Goal: Task Accomplishment & Management: Use online tool/utility

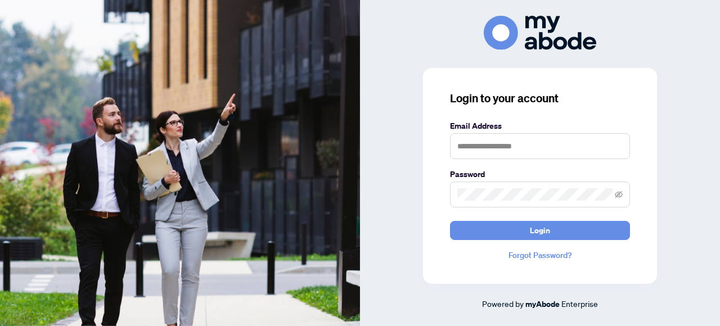
click at [506, 136] on input "text" at bounding box center [540, 146] width 180 height 26
type input "*"
type input "**********"
click at [450, 221] on button "Login" at bounding box center [540, 230] width 180 height 19
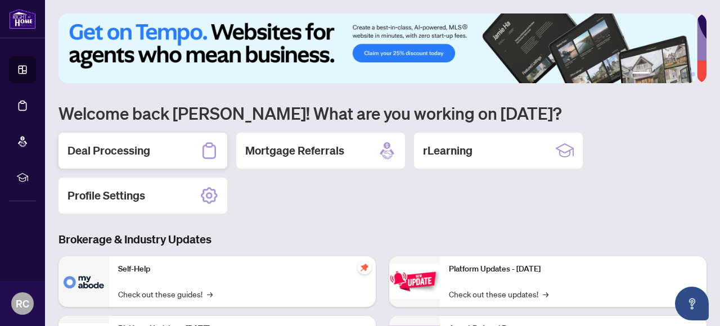
click at [142, 152] on h2 "Deal Processing" at bounding box center [108, 151] width 83 height 16
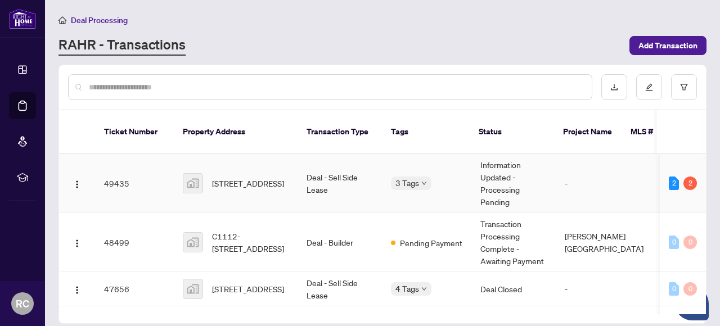
click at [501, 175] on td "Information Updated - Processing Pending" at bounding box center [513, 183] width 84 height 59
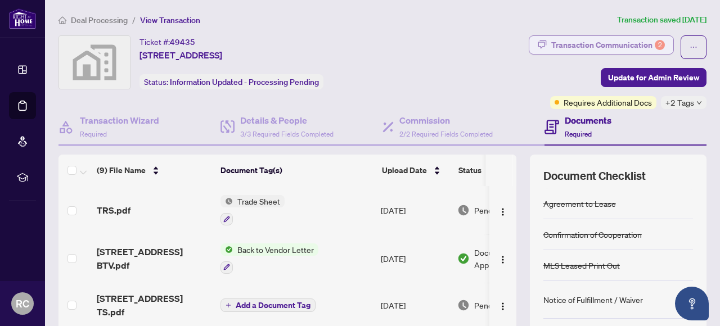
click at [589, 44] on div "Transaction Communication 2" at bounding box center [608, 45] width 114 height 18
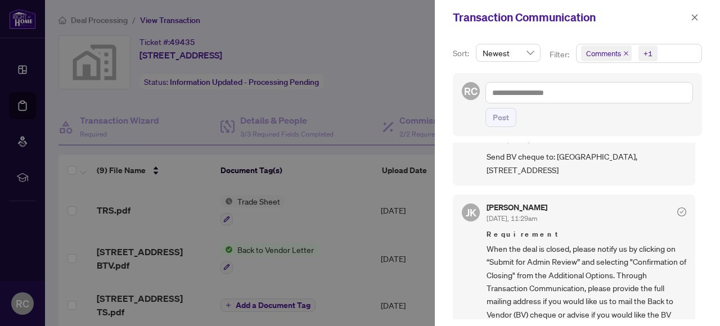
scroll to position [112, 0]
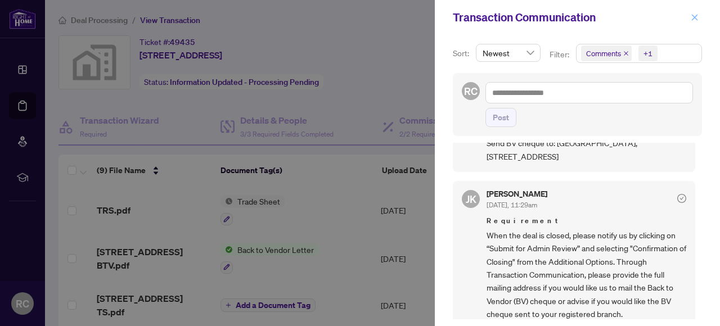
click at [692, 20] on icon "close" at bounding box center [695, 17] width 8 height 8
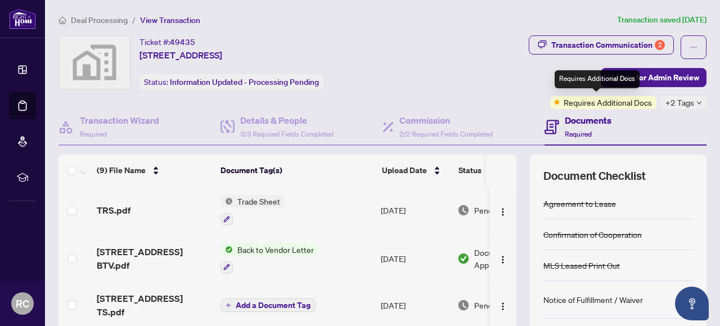
click at [598, 106] on span "Requires Additional Docs" at bounding box center [608, 102] width 88 height 12
click at [540, 103] on div "Transaction Communication 2 Update for Admin Review Requires Additional Docs +2…" at bounding box center [568, 72] width 278 height 74
click at [568, 101] on span "Requires Additional Docs" at bounding box center [608, 102] width 88 height 12
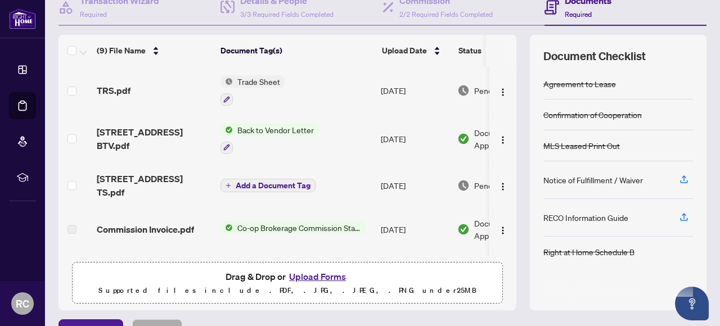
scroll to position [0, 0]
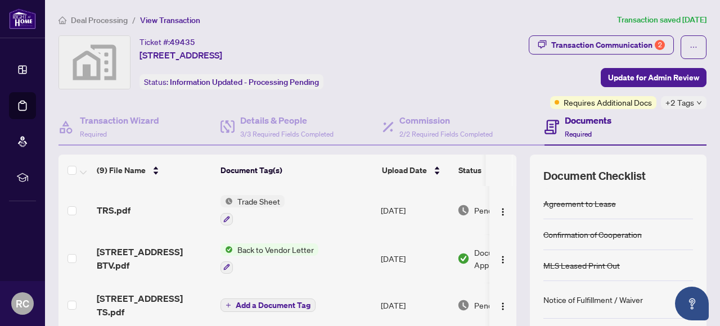
click at [570, 121] on h4 "Documents" at bounding box center [588, 120] width 47 height 13
click at [259, 199] on span "Trade Sheet" at bounding box center [259, 201] width 52 height 12
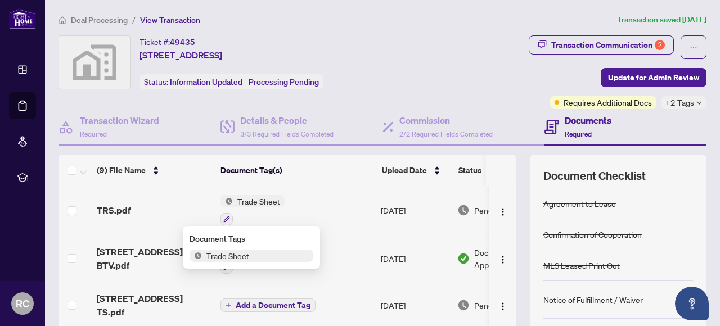
click at [160, 215] on div "TRS.pdf" at bounding box center [154, 210] width 115 height 13
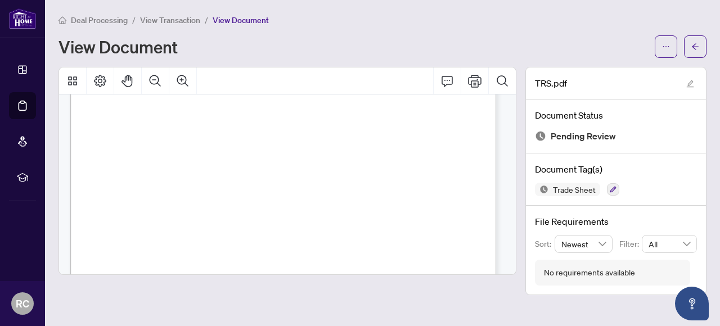
scroll to position [337, 0]
click at [697, 43] on icon "arrow-left" at bounding box center [695, 47] width 8 height 8
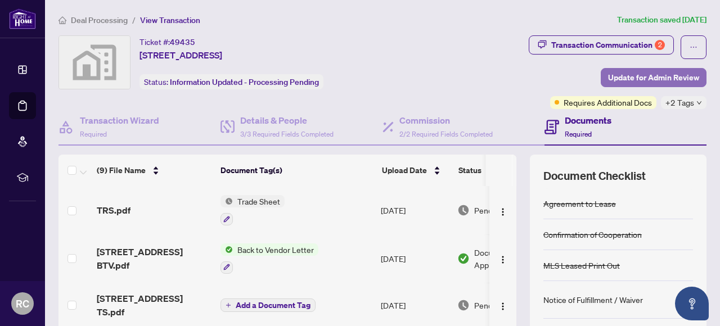
click at [639, 77] on span "Update for Admin Review" at bounding box center [653, 78] width 91 height 18
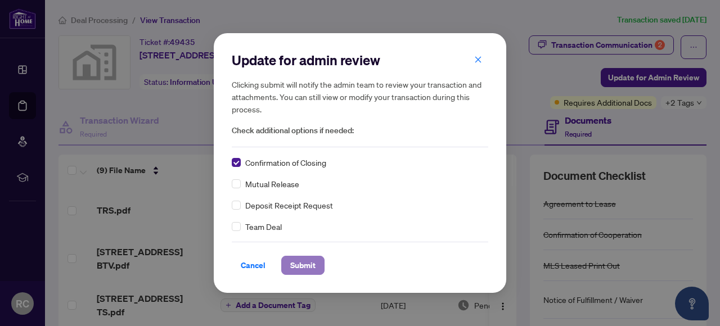
click at [296, 262] on span "Submit" at bounding box center [302, 265] width 25 height 18
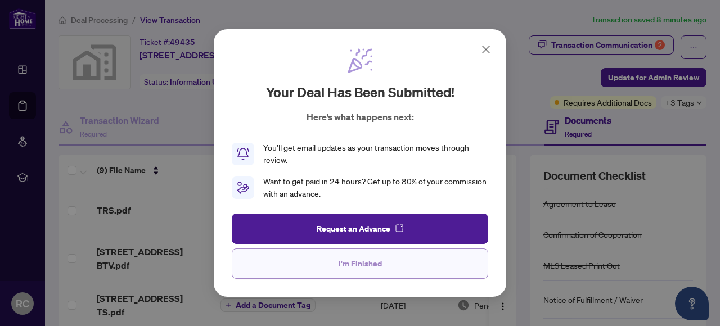
click at [346, 265] on span "I'm Finished" at bounding box center [360, 264] width 43 height 18
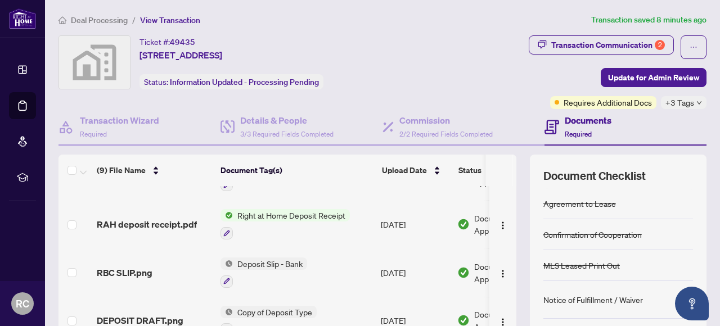
scroll to position [227, 0]
